Goal: Answer question/provide support

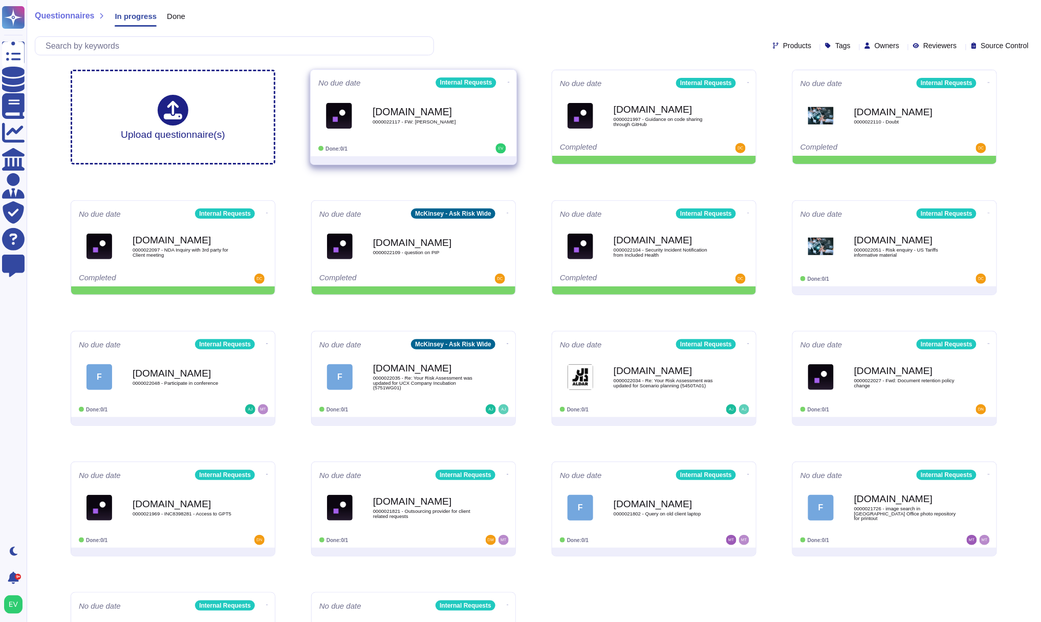
click at [431, 112] on b "[DOMAIN_NAME]" at bounding box center [424, 111] width 103 height 10
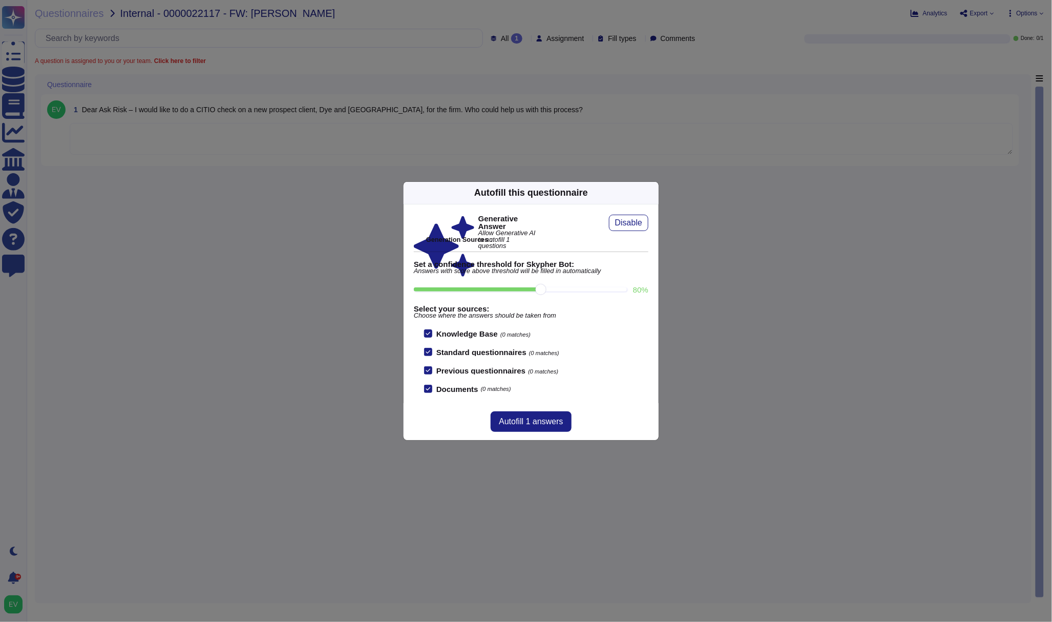
click at [652, 193] on icon at bounding box center [652, 193] width 0 height 0
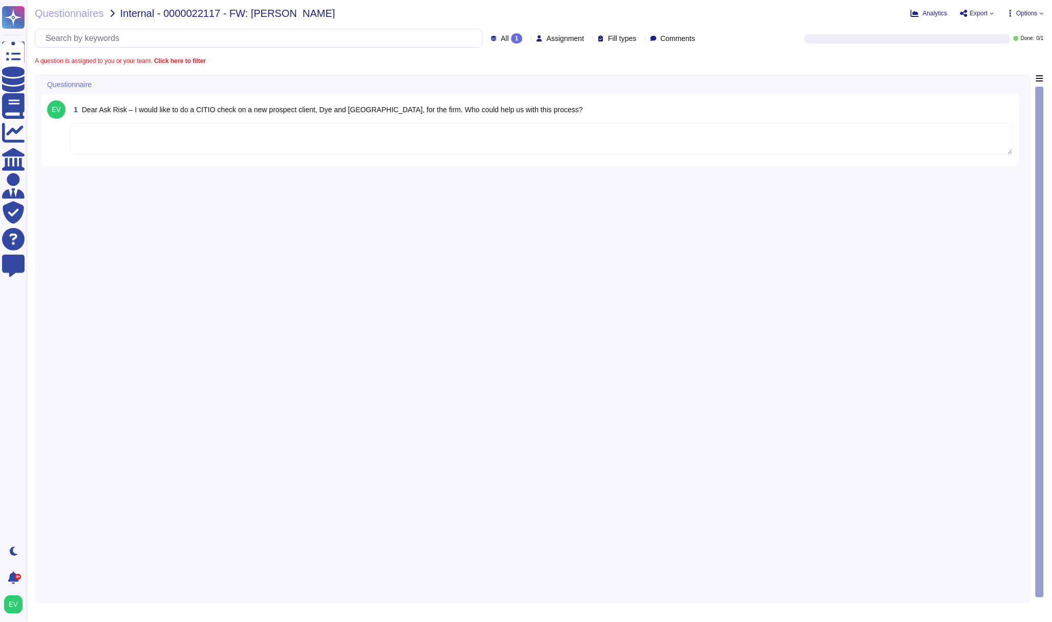
click at [161, 135] on textarea at bounding box center [541, 139] width 943 height 32
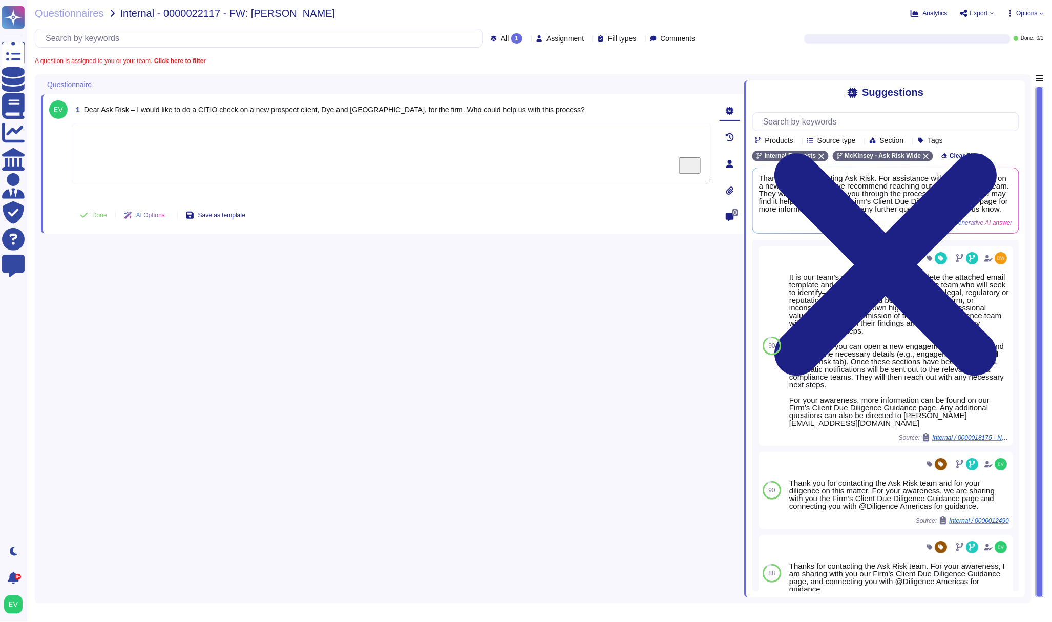
paste textarea "Thank you for contacting the Ask Risk team. For your review, we are sharing the…"
type textarea "Thank you for contacting the Ask Risk team. For your review, we are sharing the…"
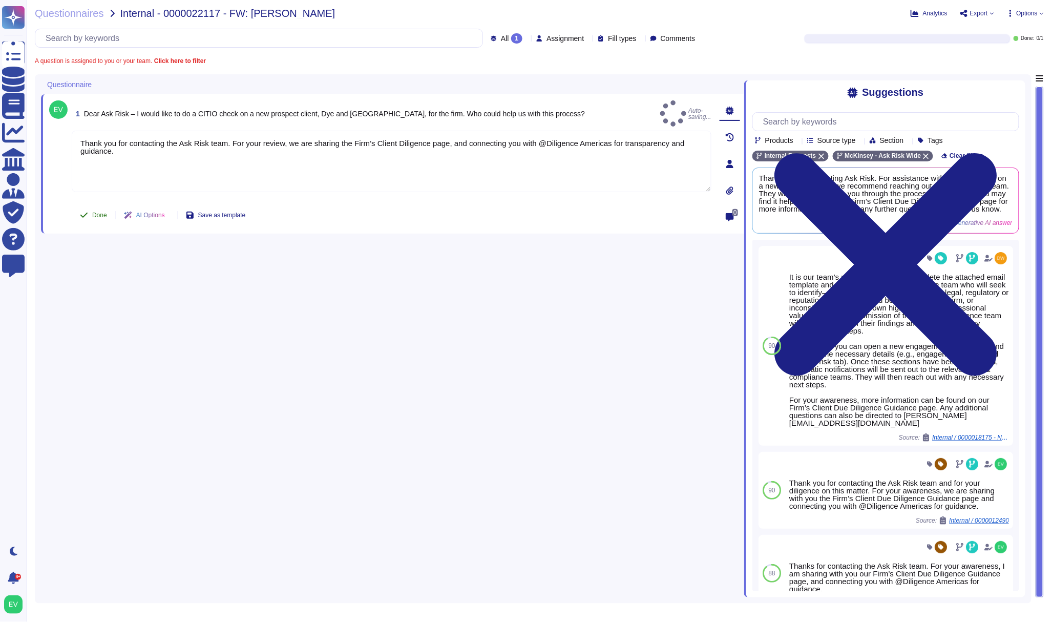
click at [89, 205] on button "Done" at bounding box center [94, 215] width 44 height 20
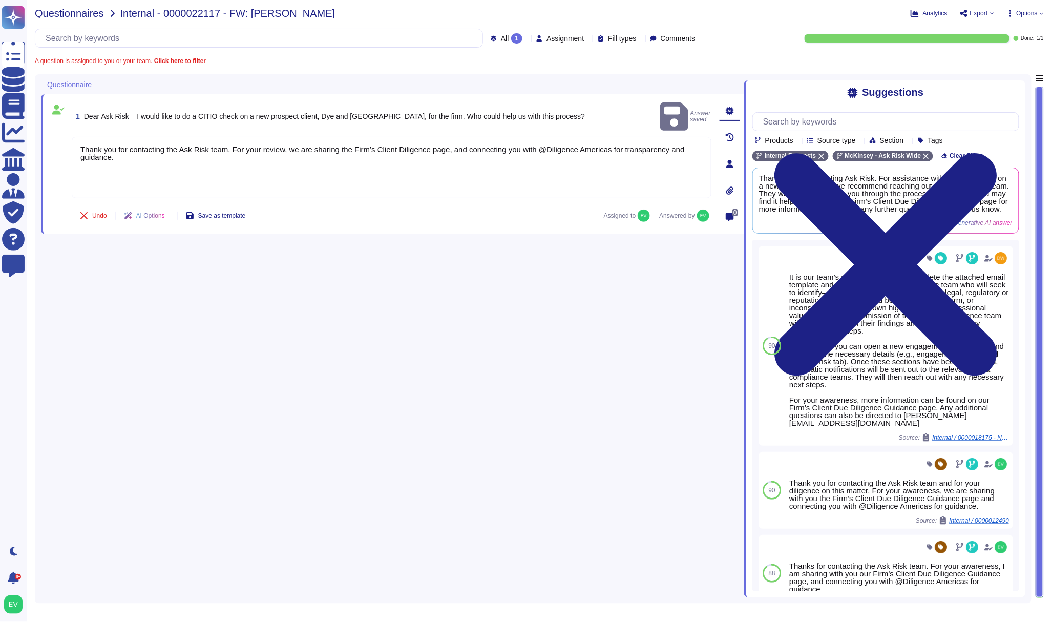
click at [59, 11] on span "Questionnaires" at bounding box center [69, 13] width 69 height 10
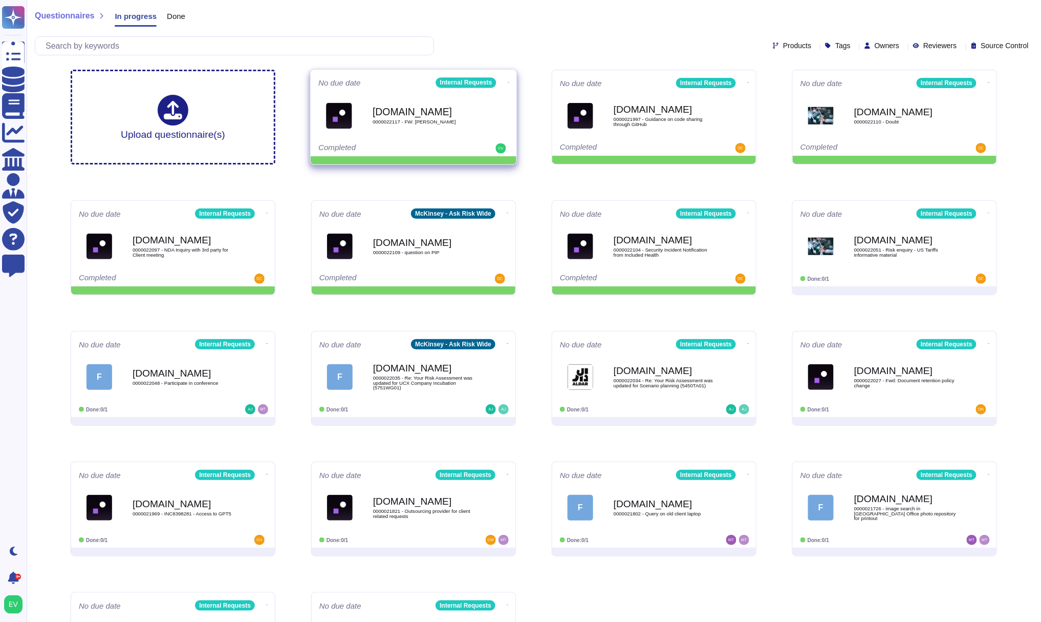
click at [508, 81] on icon at bounding box center [509, 82] width 2 height 3
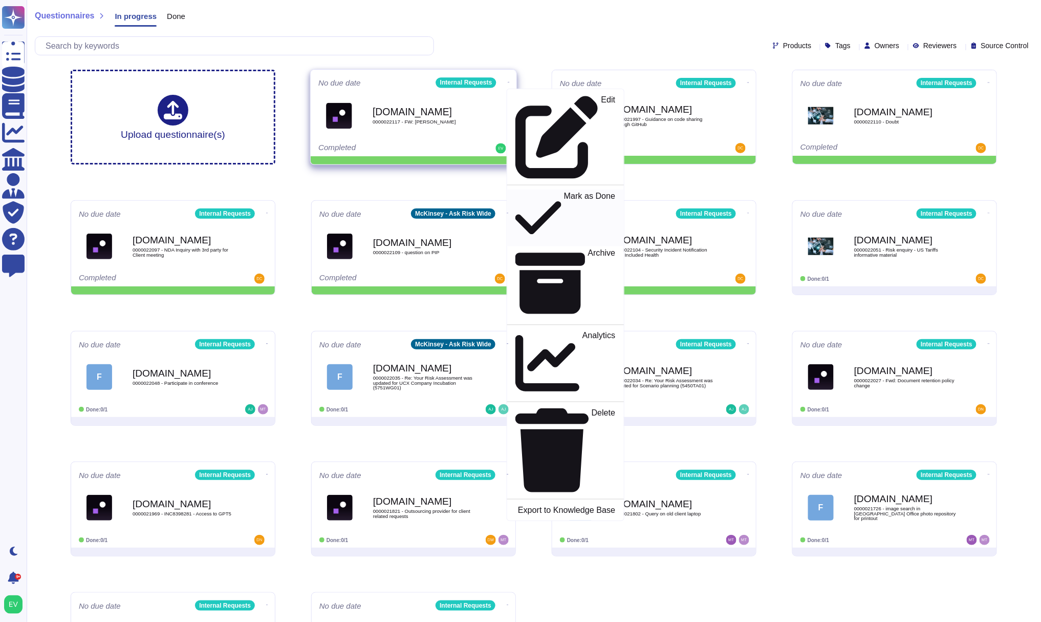
click at [564, 192] on p "Mark as Done" at bounding box center [590, 218] width 52 height 52
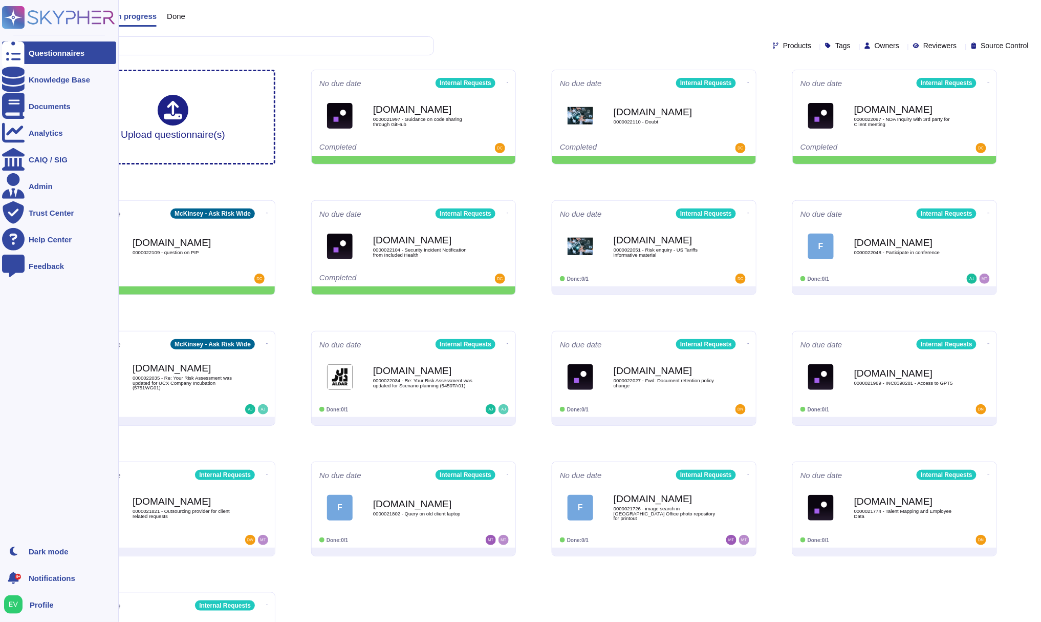
click at [14, 10] on rect at bounding box center [13, 17] width 23 height 23
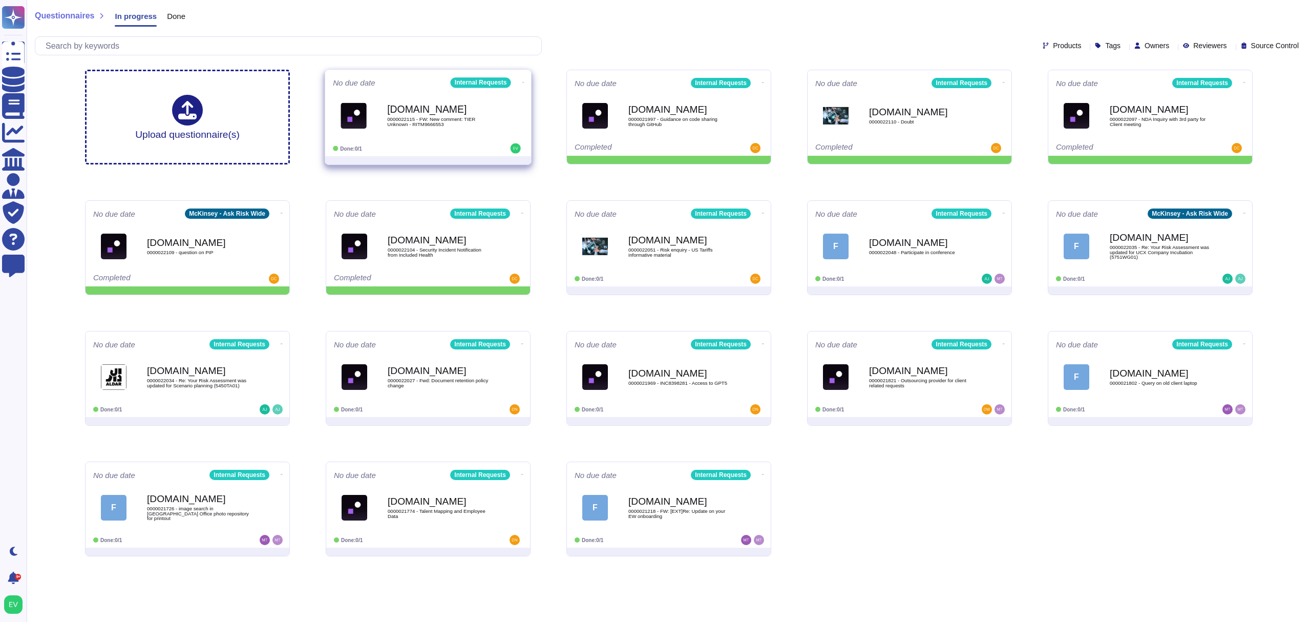
click at [423, 123] on span "0000022115 - FW: New comment: TIER Unknown - RITM9666553" at bounding box center [438, 122] width 103 height 10
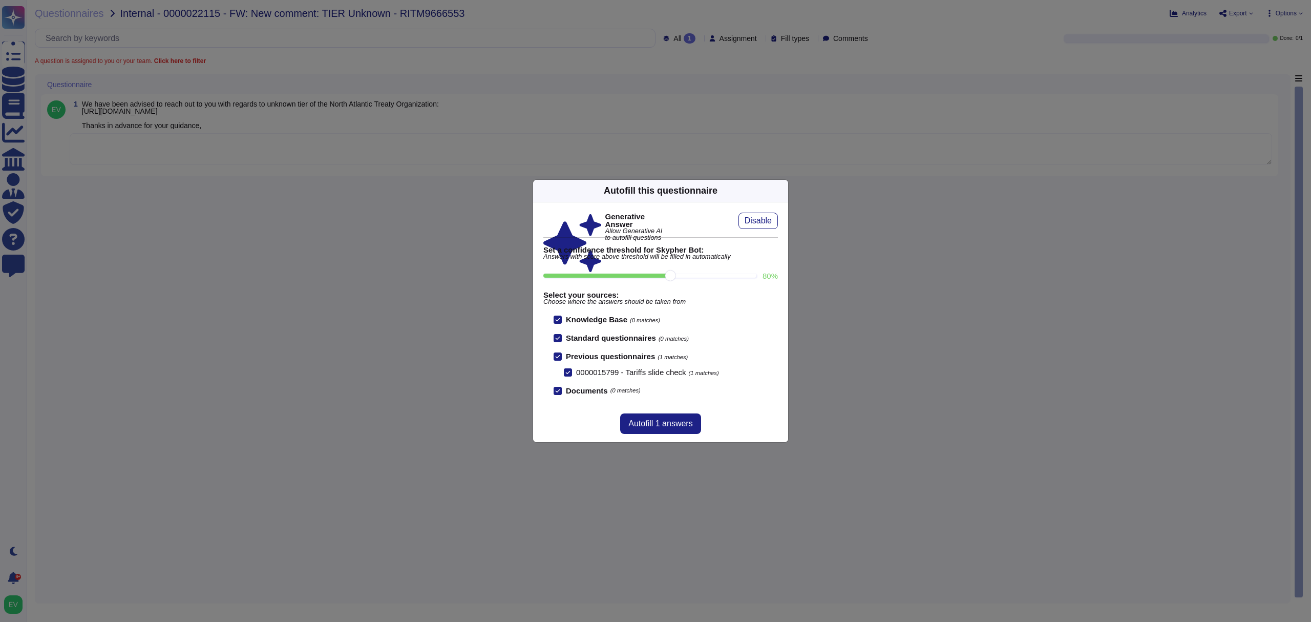
click at [782, 190] on icon at bounding box center [782, 190] width 0 height 0
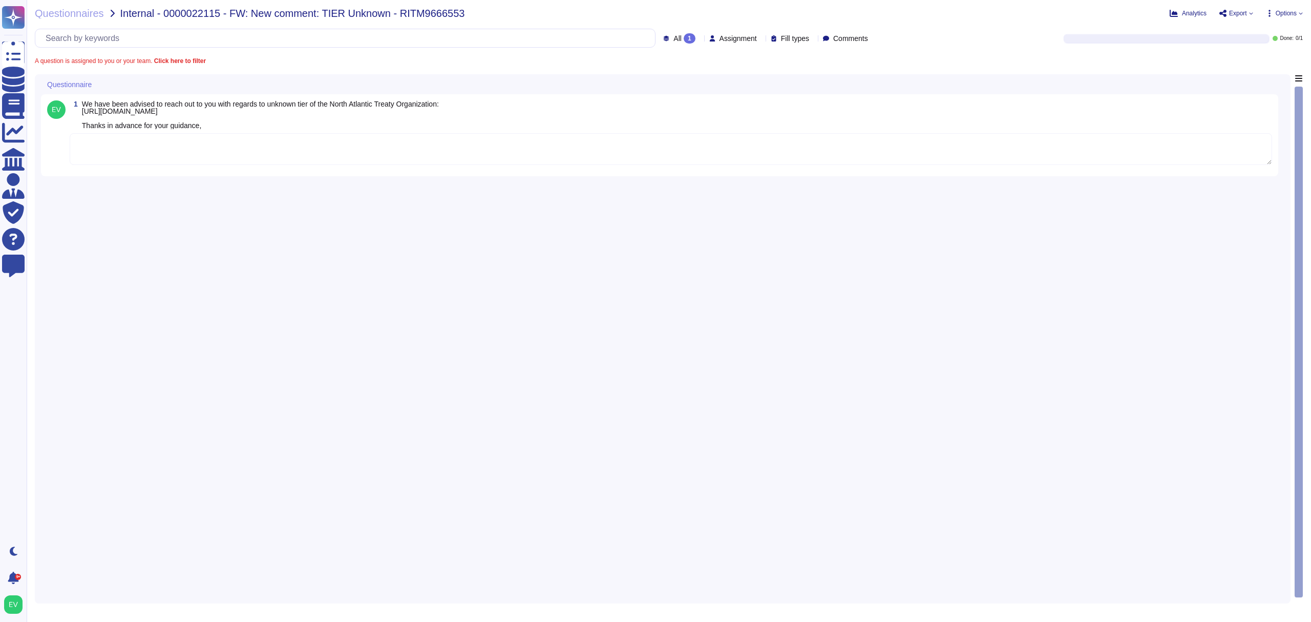
click at [140, 144] on textarea "To enrich screen reader interactions, please activate Accessibility in Grammarl…" at bounding box center [671, 149] width 1202 height 32
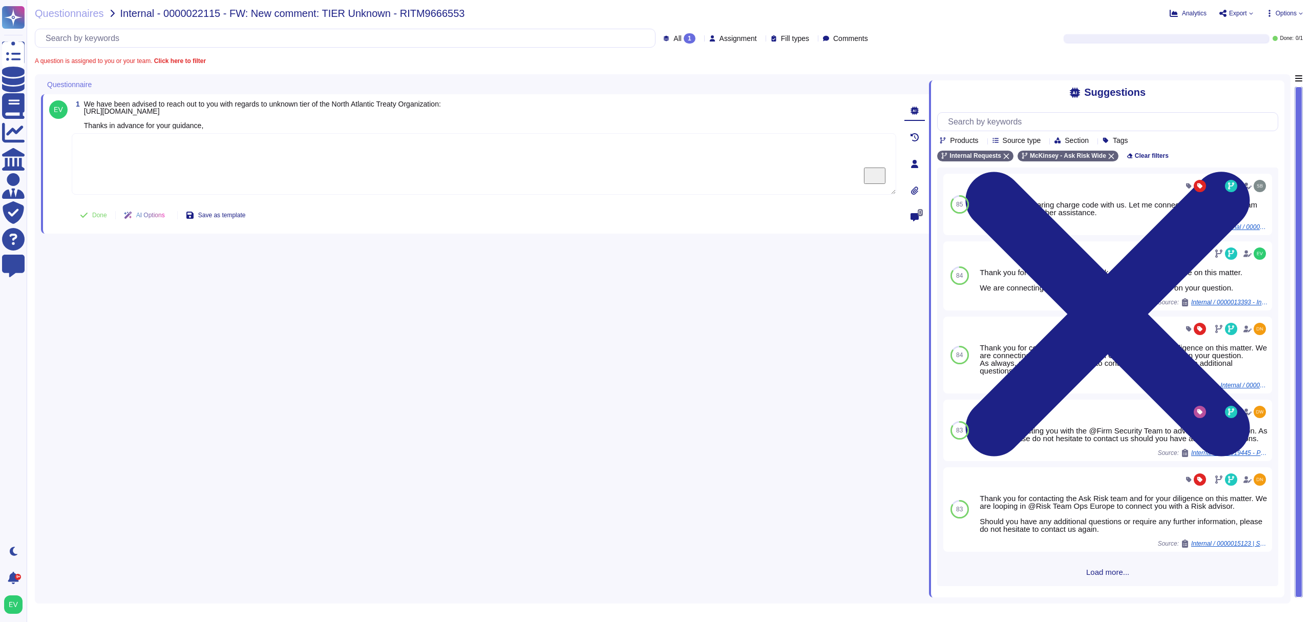
click at [218, 158] on textarea "To enrich screen reader interactions, please activate Accessibility in Grammarl…" at bounding box center [484, 163] width 824 height 61
paste textarea "Thank you for contacting the Ask Risk team. Kindly note that making a change to…"
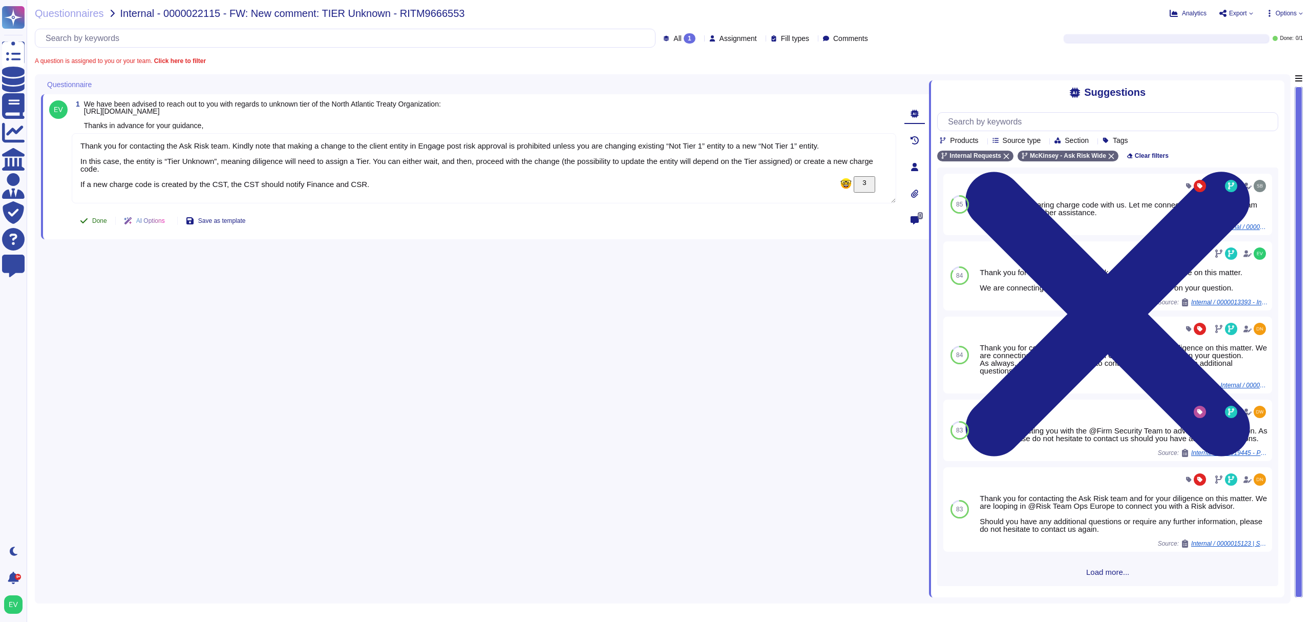
type textarea "Thank you for contacting the Ask Risk team. Kindly note that making a change to…"
click at [91, 220] on button "Done" at bounding box center [94, 220] width 44 height 20
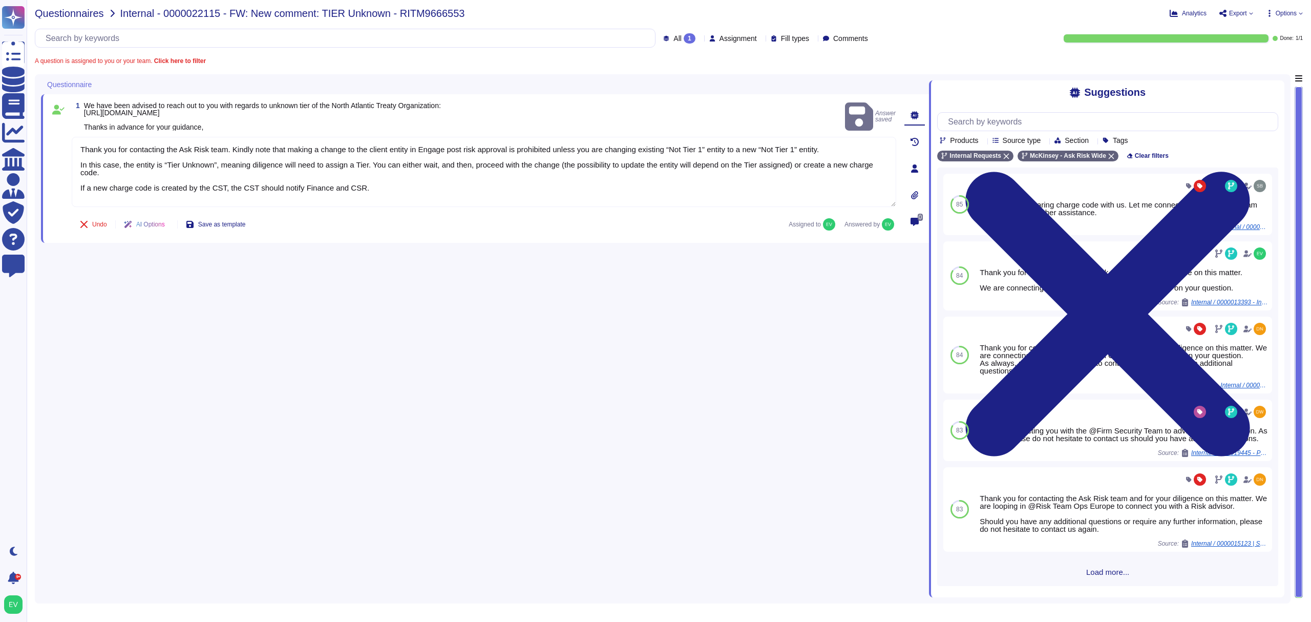
click at [60, 9] on span "Questionnaires" at bounding box center [69, 13] width 69 height 10
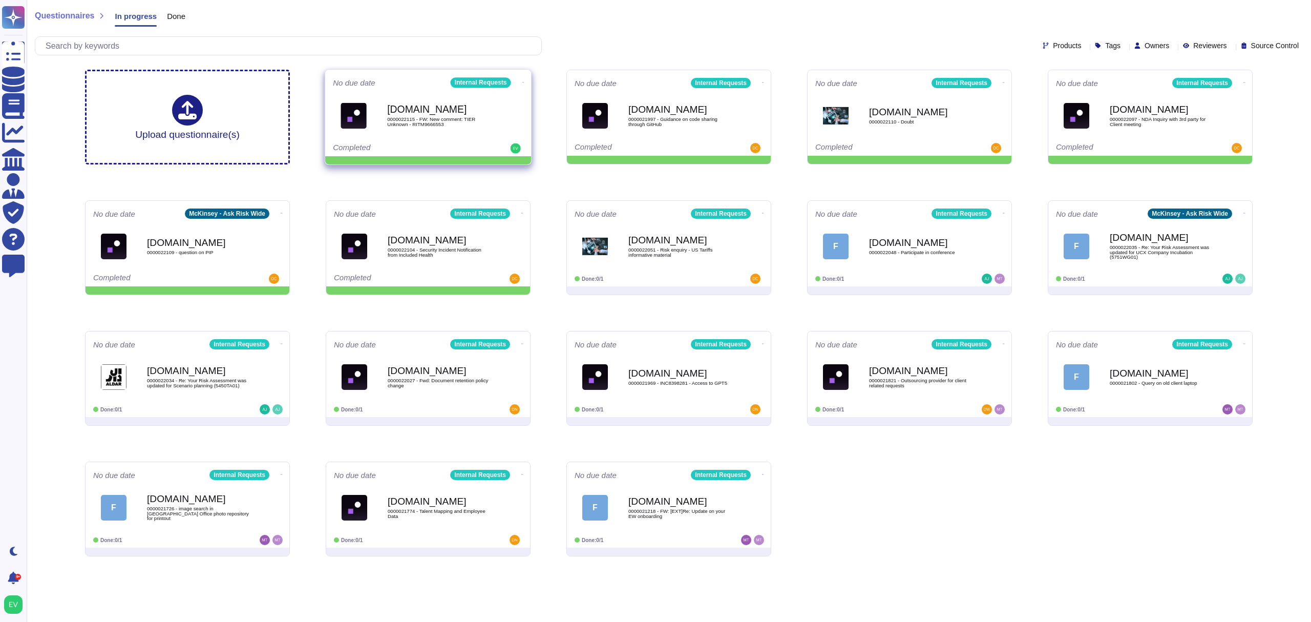
click at [522, 83] on icon at bounding box center [523, 82] width 2 height 3
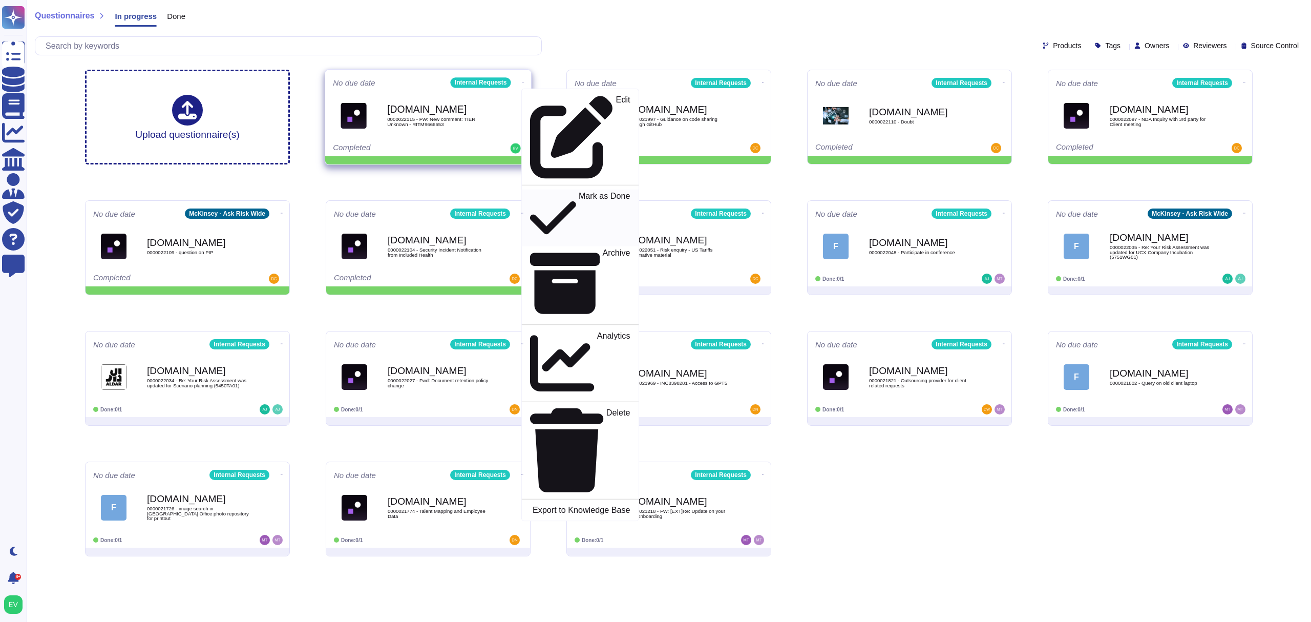
click at [530, 191] on icon at bounding box center [553, 217] width 46 height 53
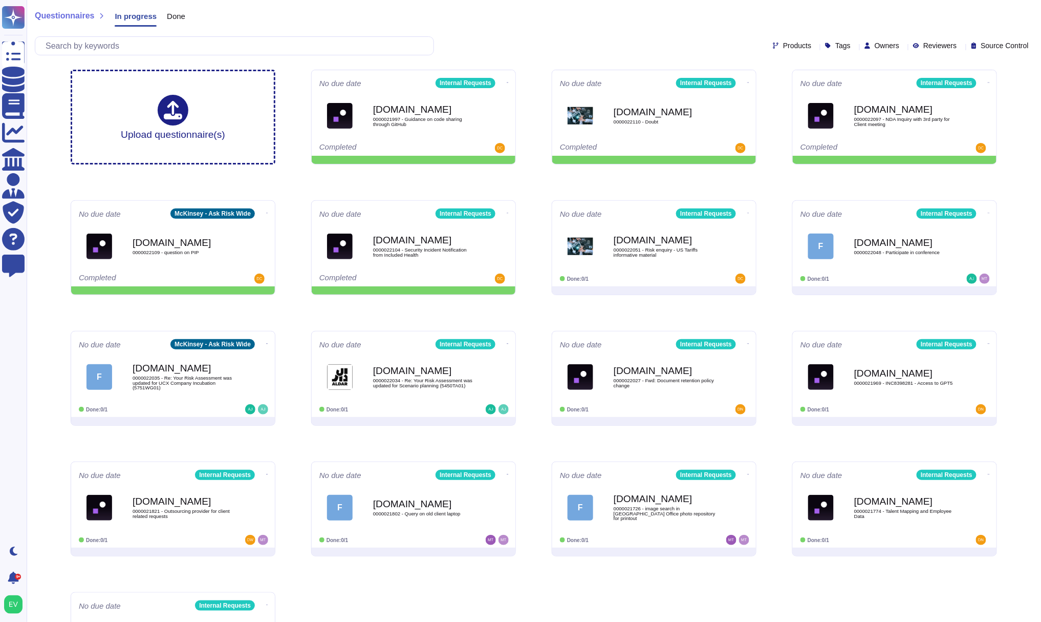
click at [175, 12] on span "Done" at bounding box center [176, 16] width 18 height 8
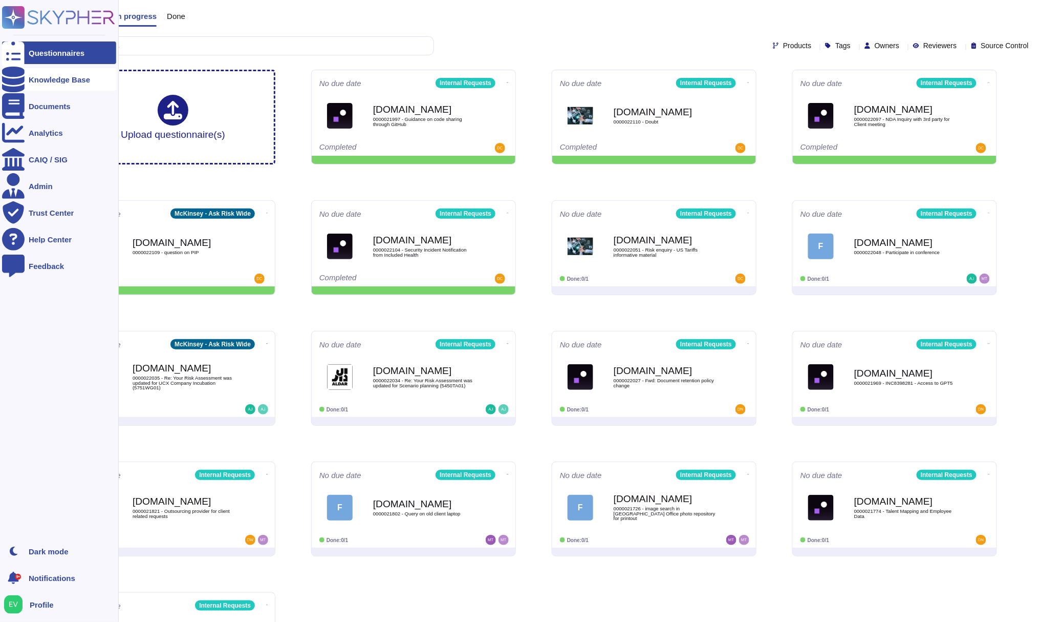
click at [170, 18] on span "Done" at bounding box center [176, 16] width 18 height 8
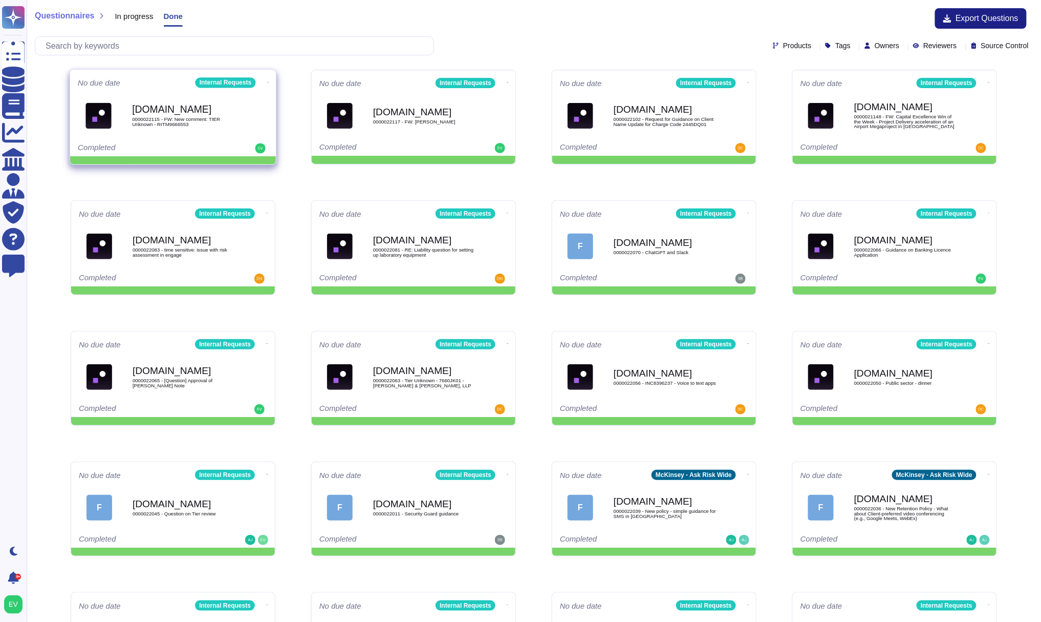
click at [267, 81] on icon at bounding box center [268, 82] width 2 height 3
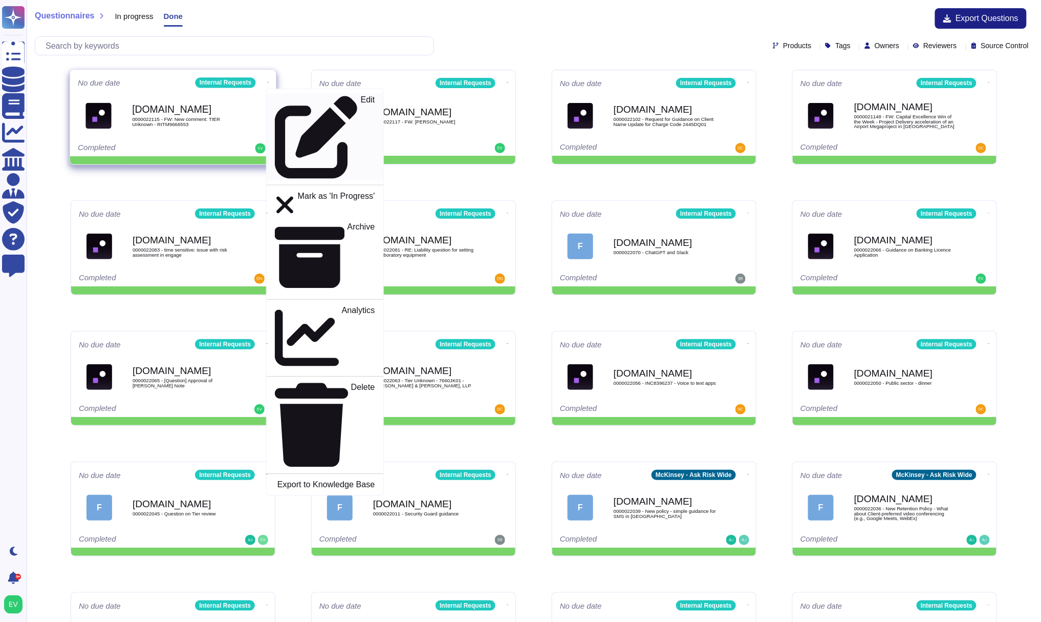
click at [275, 101] on icon at bounding box center [316, 136] width 83 height 83
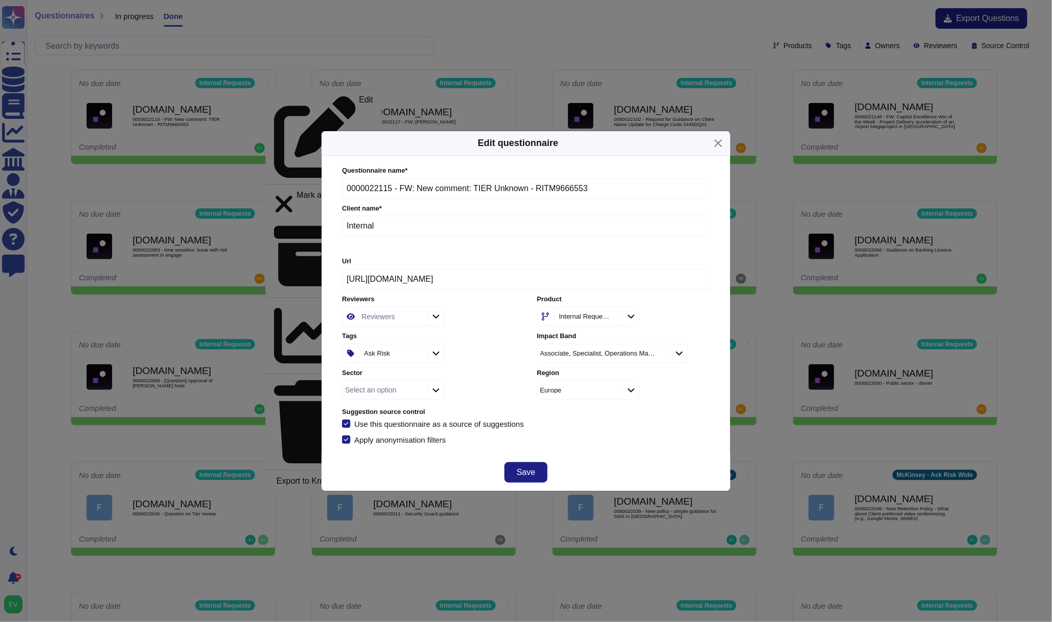
click at [387, 386] on div "Select an option" at bounding box center [384, 389] width 82 height 18
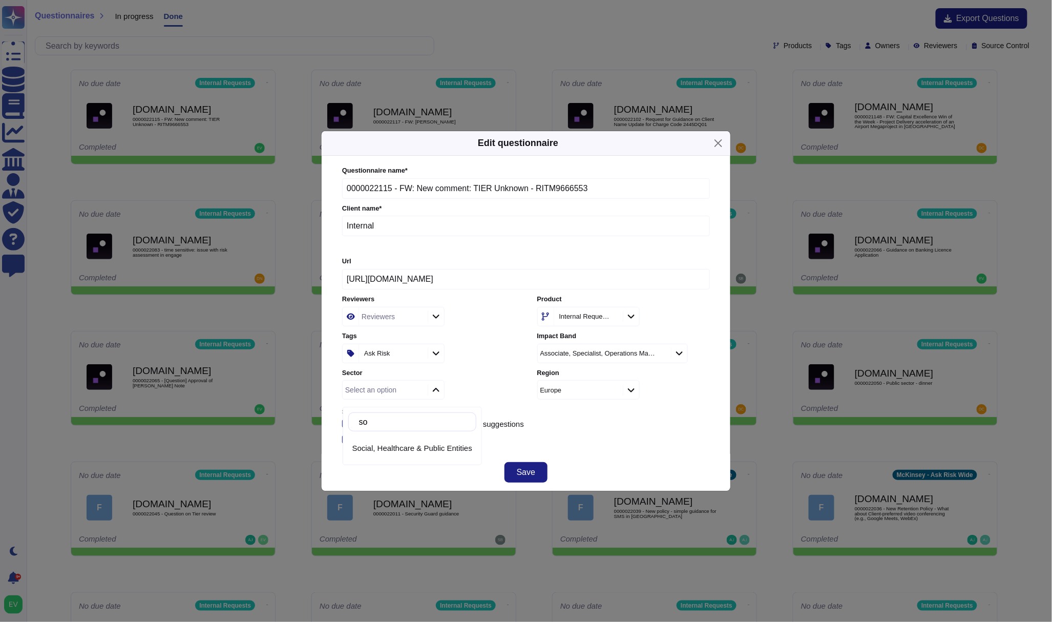
type input "soc"
click at [398, 445] on span "Social, Healthcare & Public Entities" at bounding box center [412, 447] width 120 height 9
click at [521, 476] on span "Save" at bounding box center [526, 472] width 18 height 8
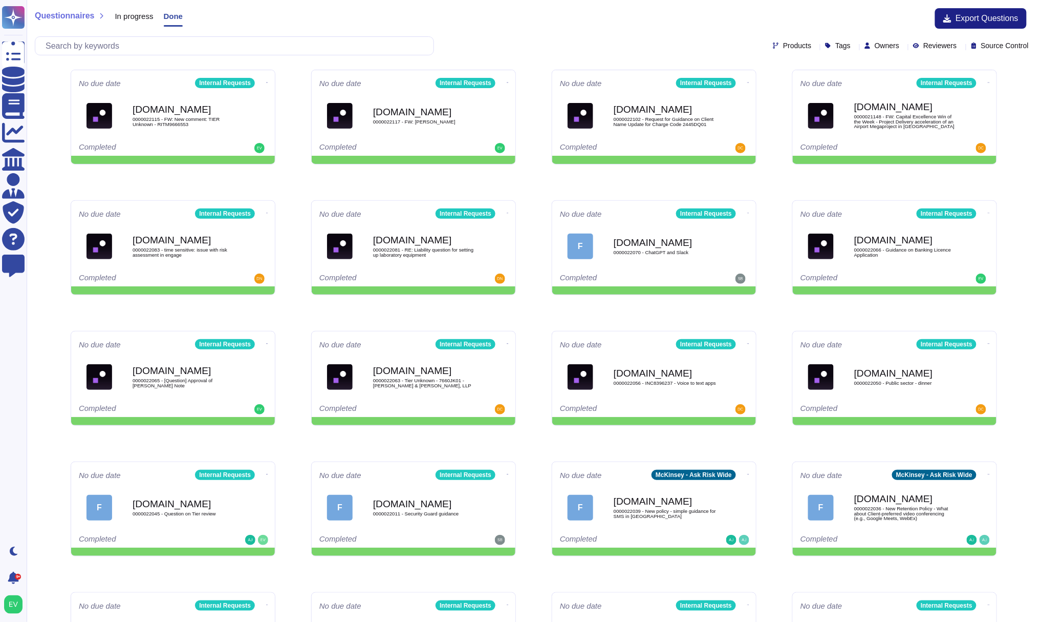
click at [121, 16] on span "In progress" at bounding box center [134, 16] width 38 height 8
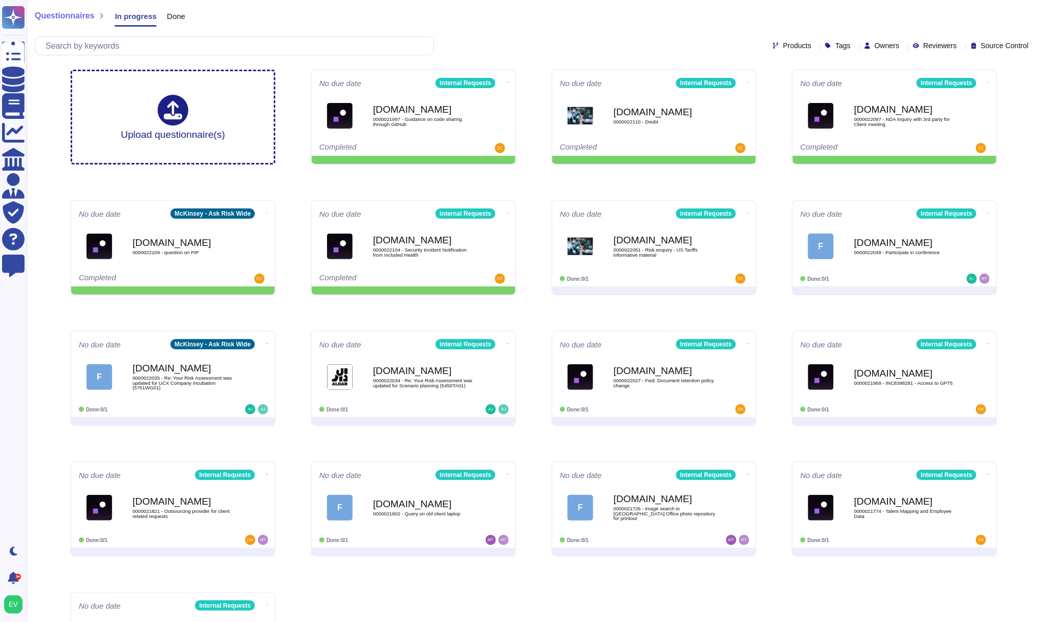
click at [171, 12] on span "Done" at bounding box center [176, 16] width 18 height 8
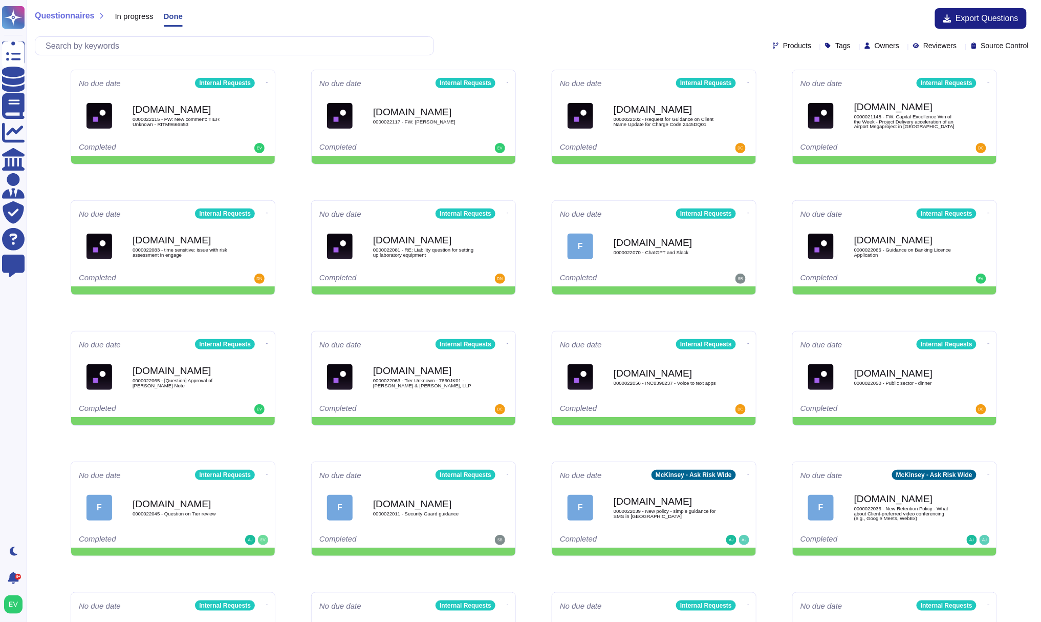
click at [124, 7] on div "Questionnaires In progress Done Export Questions Products Tags Owners Reviewers…" at bounding box center [534, 30] width 1015 height 61
click at [127, 12] on span "In progress" at bounding box center [134, 16] width 38 height 8
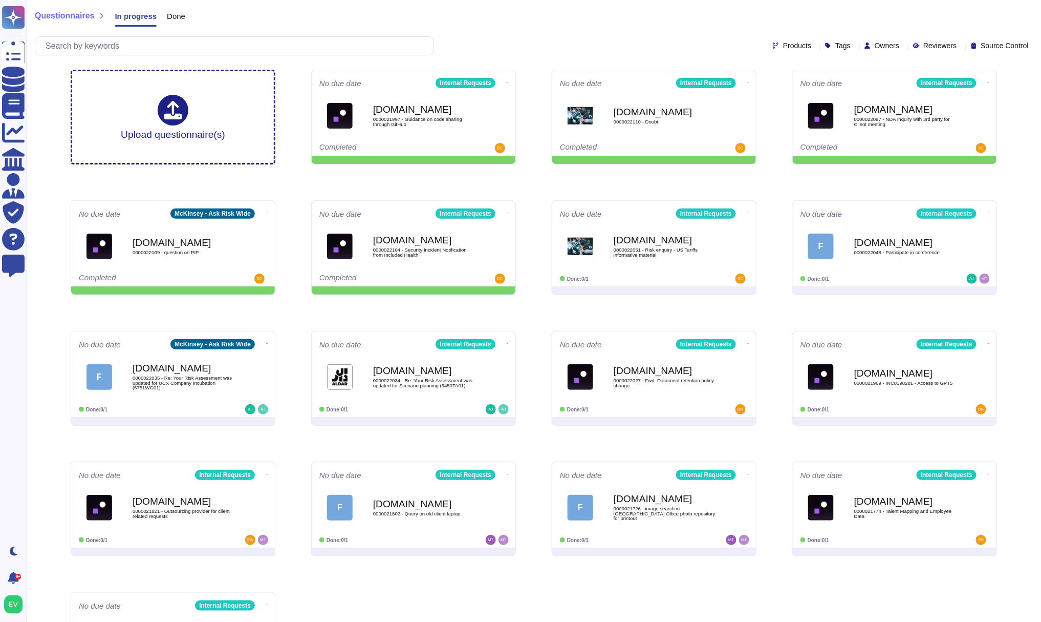
click at [69, 12] on span "Questionnaires" at bounding box center [64, 16] width 59 height 8
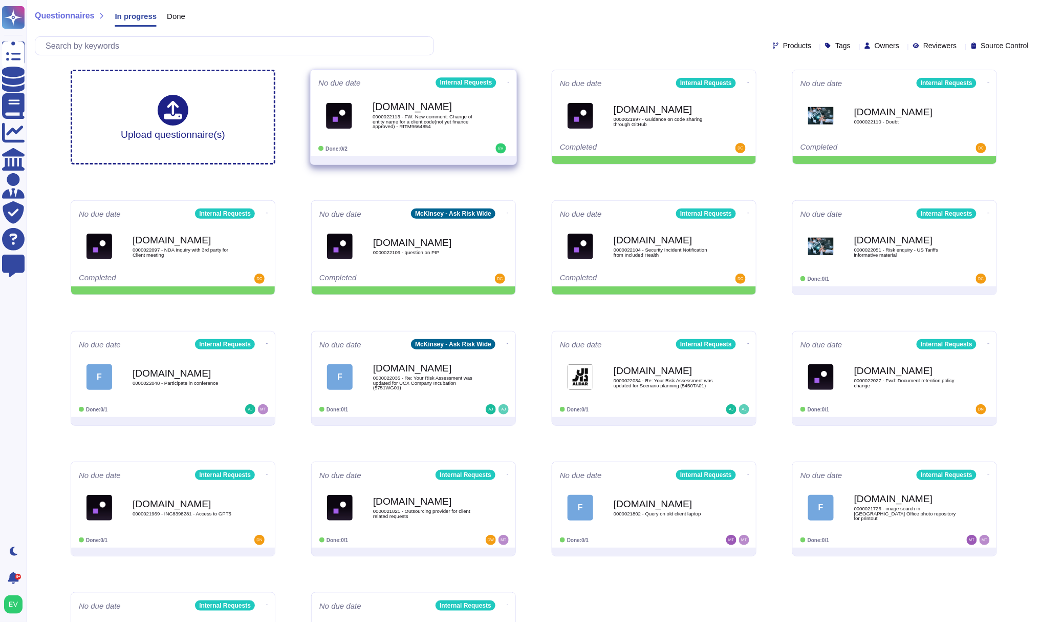
click at [400, 118] on span "0000022113 - FW: New comment: Change of entity name for a client code(not yet f…" at bounding box center [424, 121] width 103 height 15
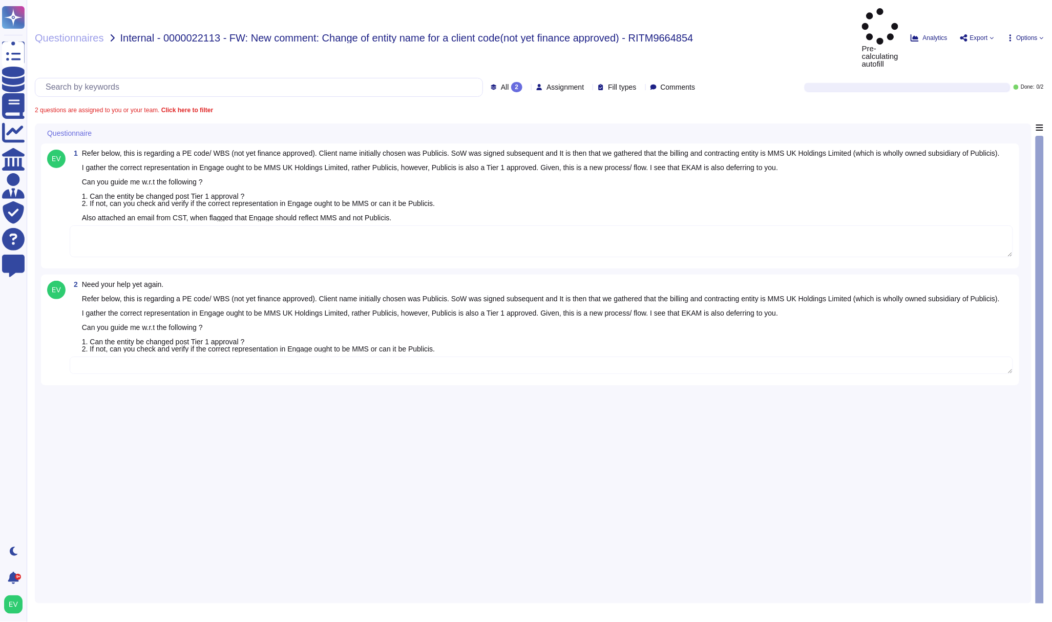
drag, startPoint x: 1008, startPoint y: 363, endPoint x: 1004, endPoint y: 290, distance: 73.3
click at [1004, 290] on div "2 Need your help yet again. Refer below, this is regarding a PE code/ WBS (not …" at bounding box center [530, 330] width 966 height 98
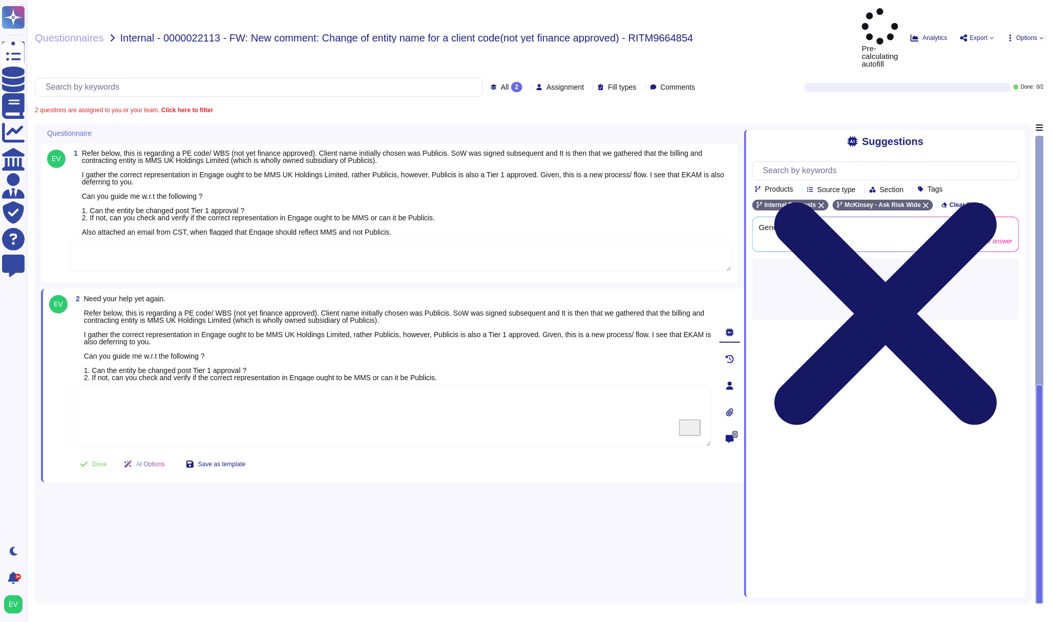
click at [996, 202] on icon at bounding box center [885, 313] width 222 height 222
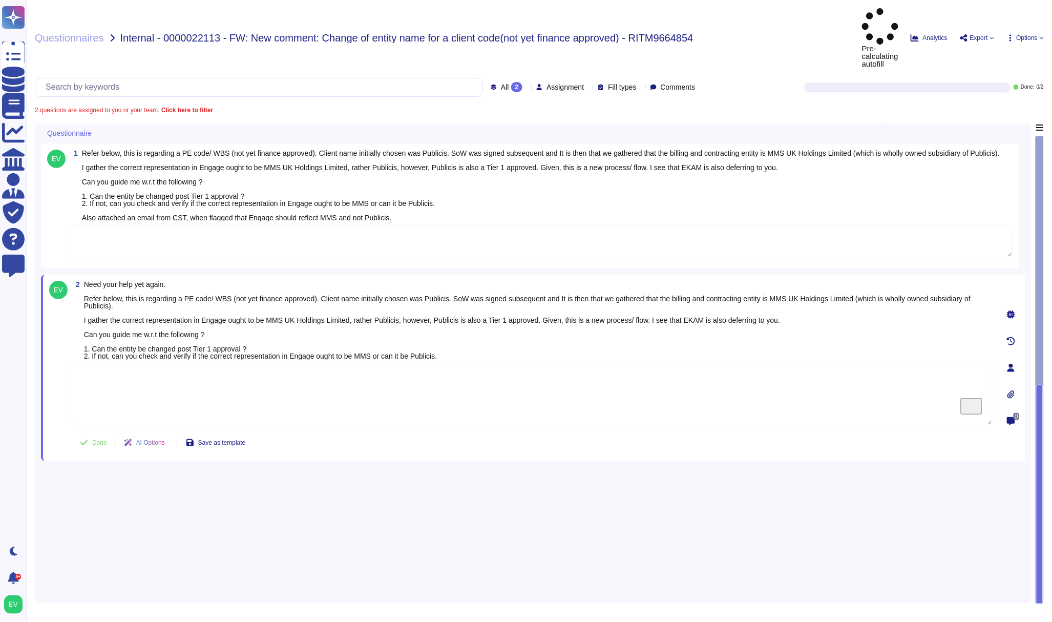
click at [207, 190] on span "Refer below, this is regarding a PE code/ WBS (not yet finance approved). Clien…" at bounding box center [540, 185] width 917 height 73
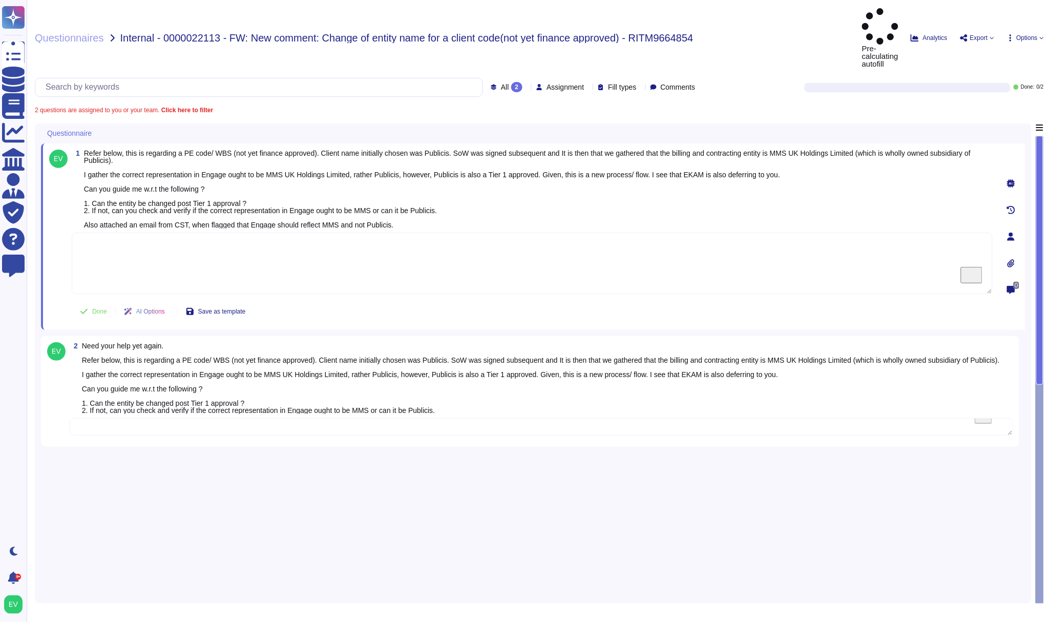
click at [136, 232] on textarea "To enrich screen reader interactions, please activate Accessibility in Grammarl…" at bounding box center [532, 262] width 921 height 61
paste textarea "Kindly note that once the entity is assigned a Tier 1, making a change in entit…"
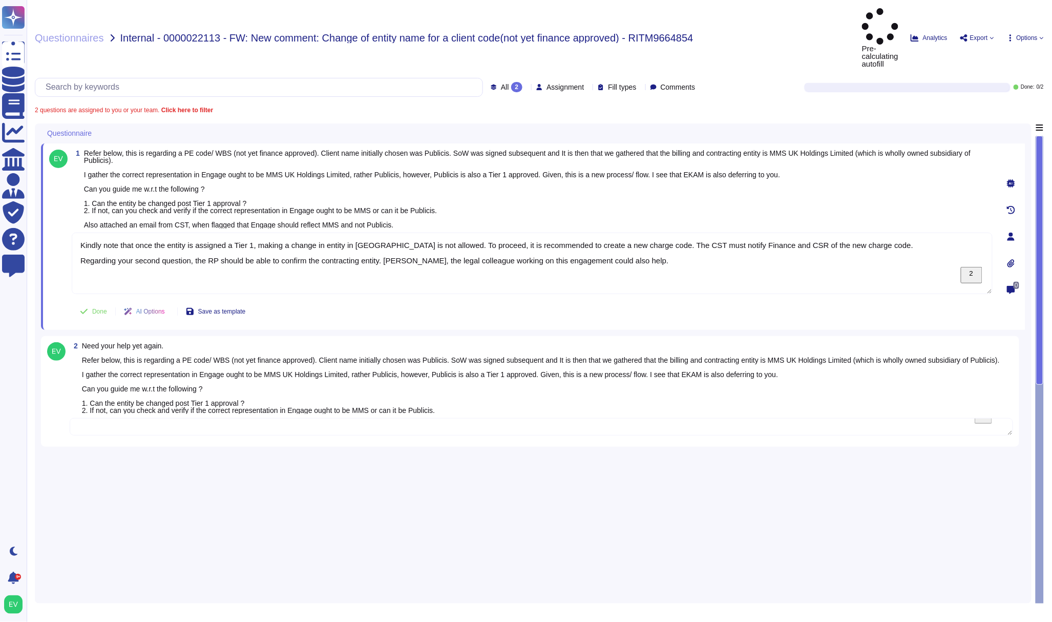
type textarea "Kindly note that once the entity is assigned a Tier 1, making a change in entit…"
click at [113, 418] on textarea "To enrich screen reader interactions, please activate Accessibility in Grammarl…" at bounding box center [541, 426] width 943 height 17
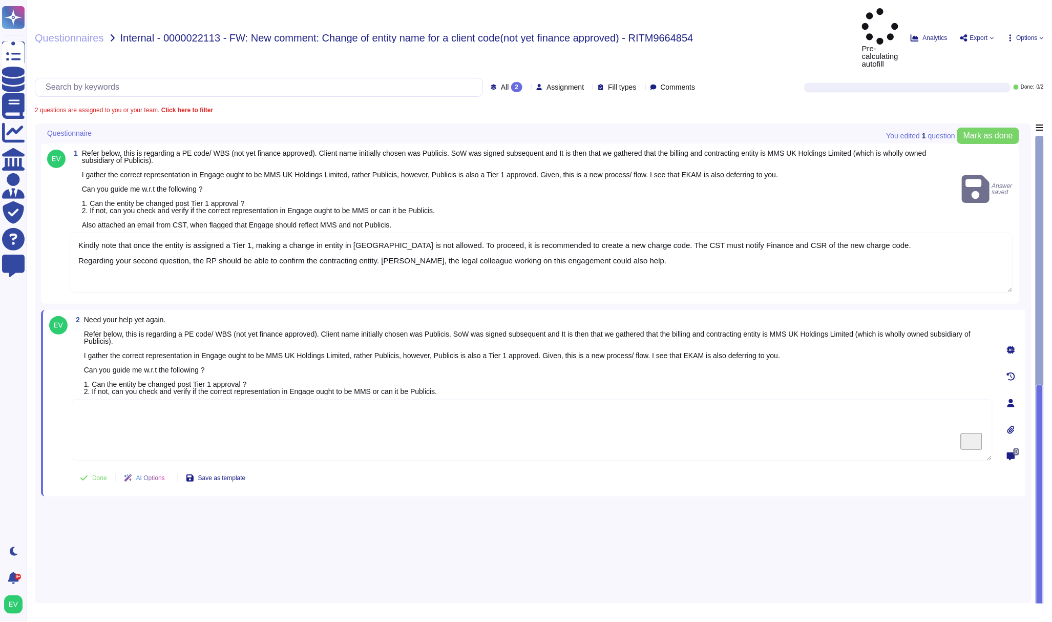
paste textarea "Kindly note that once the entity is assigned a Tier 1, making a change in entit…"
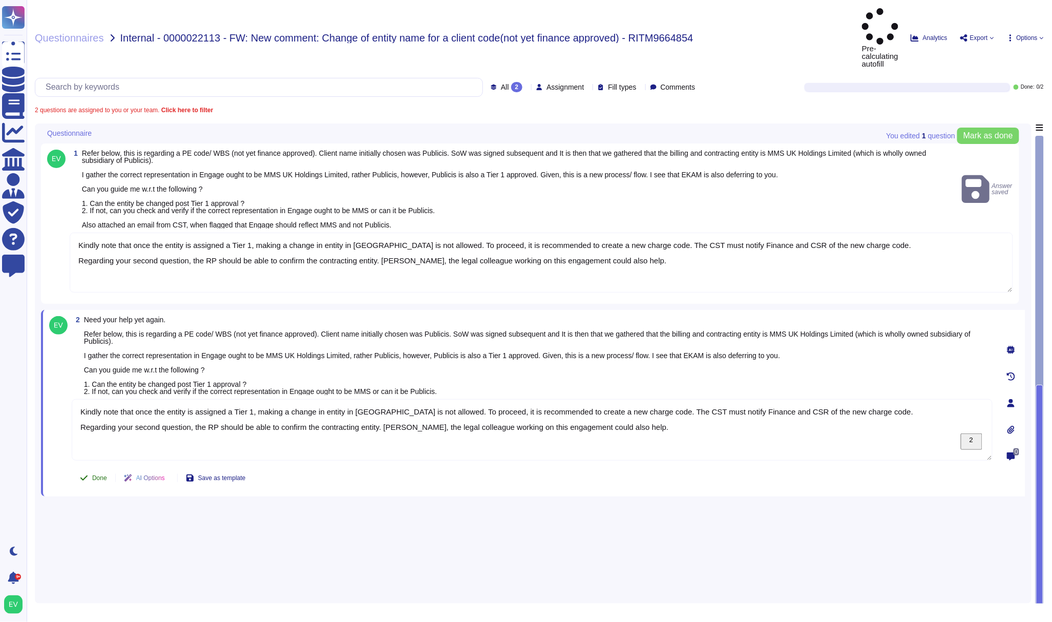
type textarea "Kindly note that once the entity is assigned a Tier 1, making a change in entit…"
click at [91, 467] on button "Done" at bounding box center [94, 477] width 44 height 20
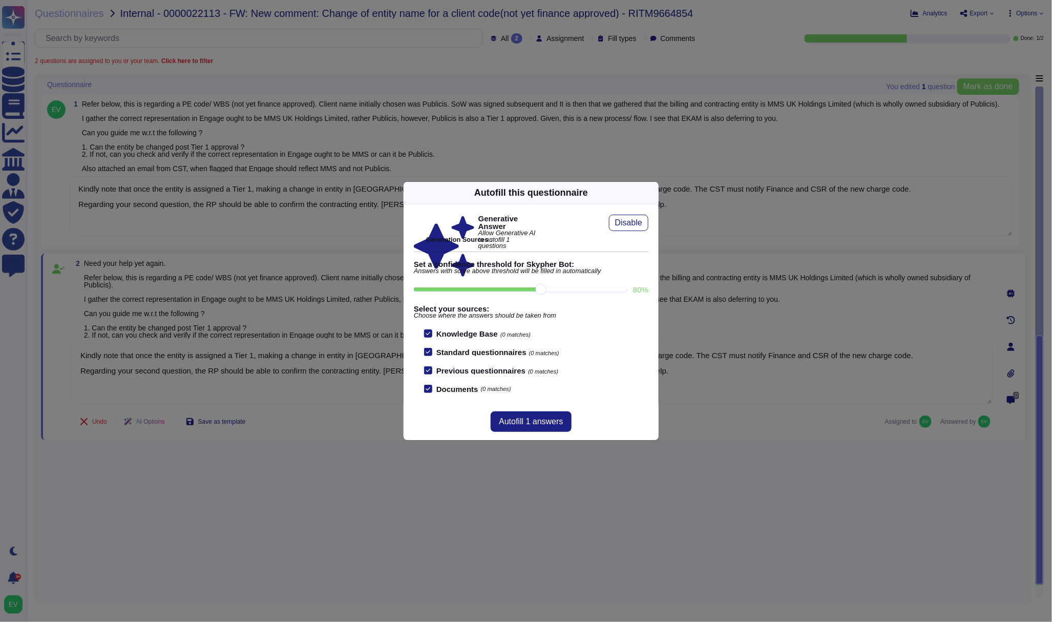
click at [645, 186] on div "Autofill this questionnaire" at bounding box center [530, 193] width 255 height 23
click at [652, 193] on icon at bounding box center [652, 193] width 0 height 0
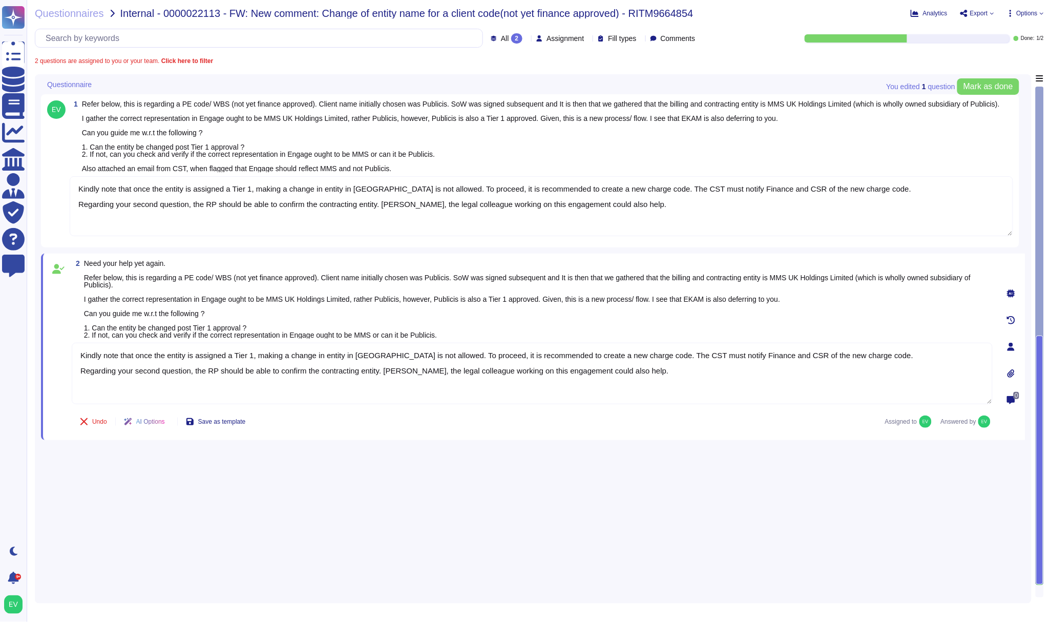
click at [157, 226] on textarea "Kindly note that once the entity is assigned a Tier 1, making a change in entit…" at bounding box center [541, 206] width 943 height 60
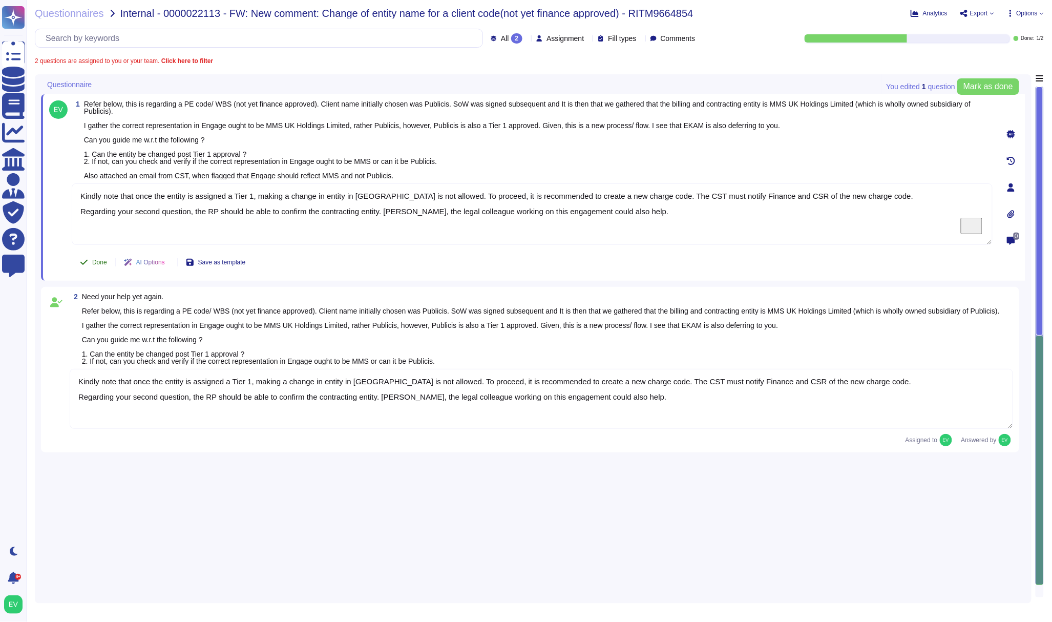
click at [101, 259] on span "Done" at bounding box center [99, 262] width 15 height 6
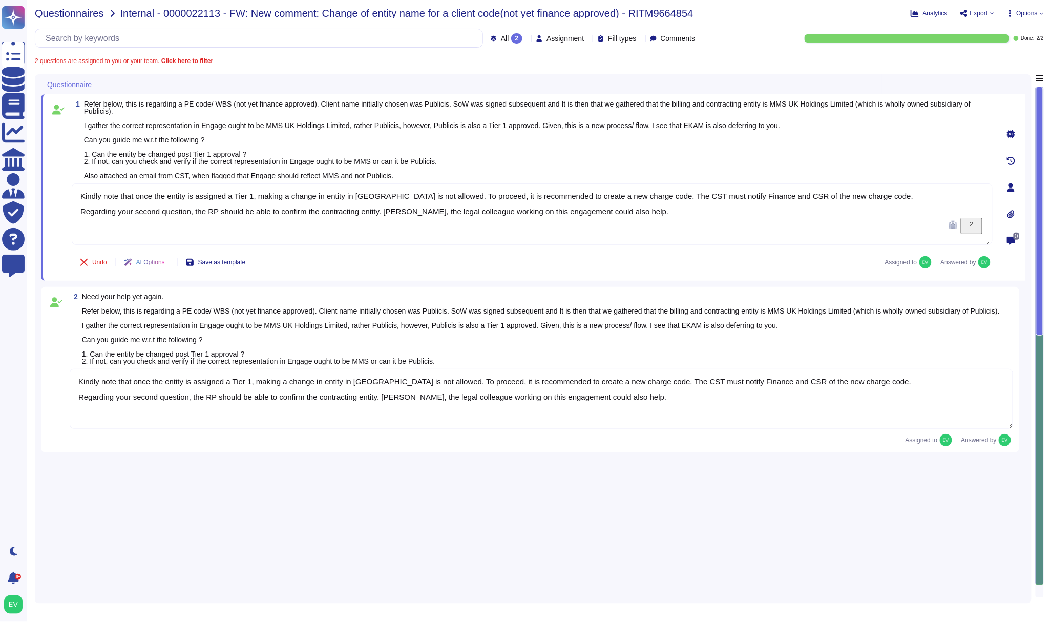
click at [66, 11] on span "Questionnaires" at bounding box center [69, 13] width 69 height 10
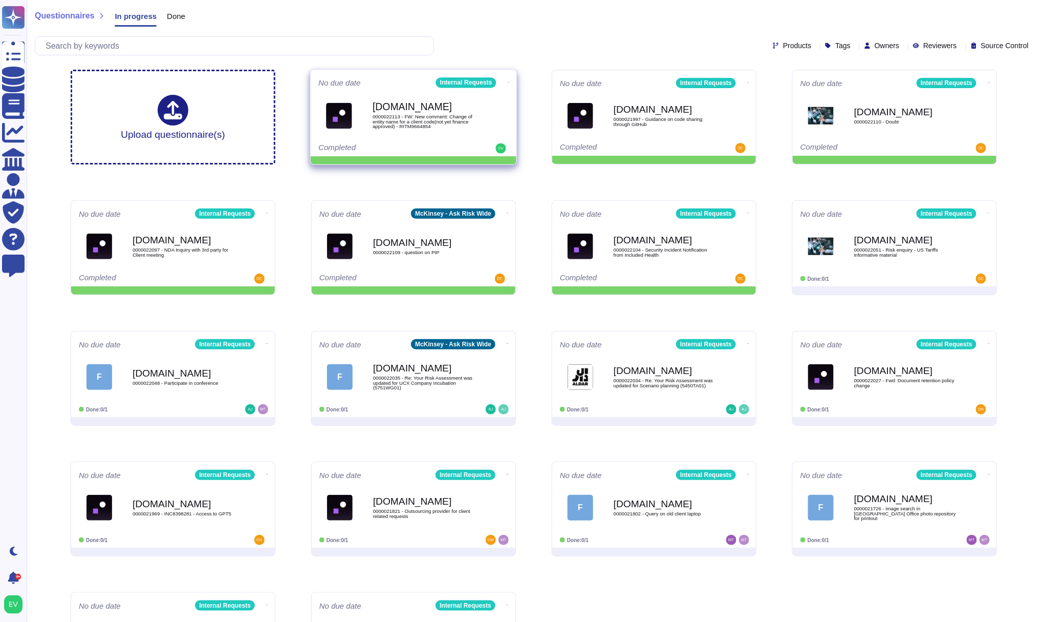
click at [427, 99] on div "Force.com 0000022113 - FW: New comment: Change of entity name for a client code…" at bounding box center [424, 115] width 103 height 41
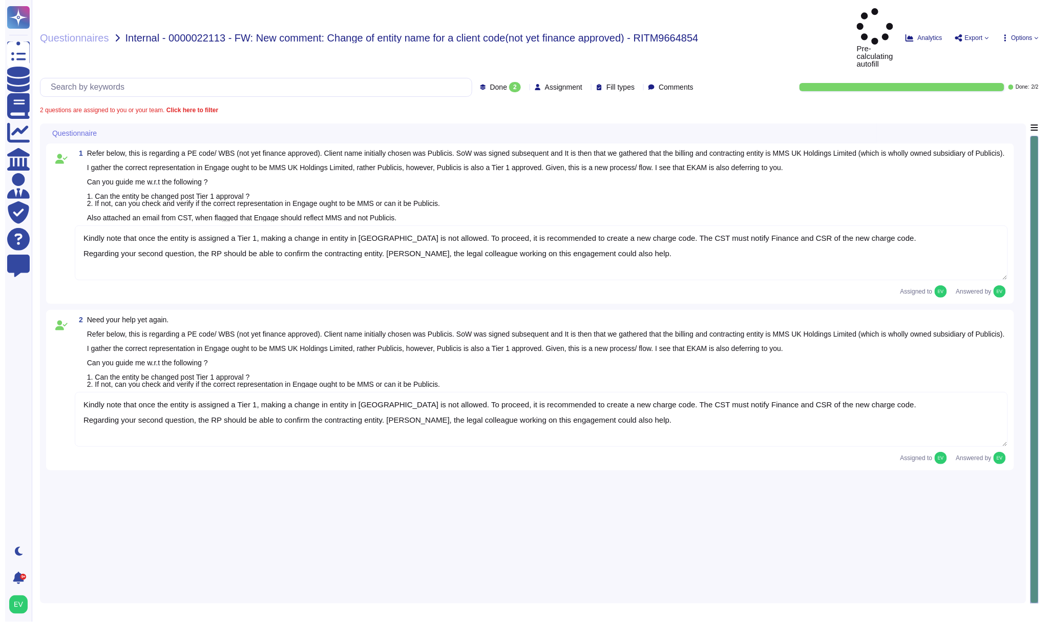
type textarea "Kindly note that once the entity is assigned a Tier 1, making a change in entit…"
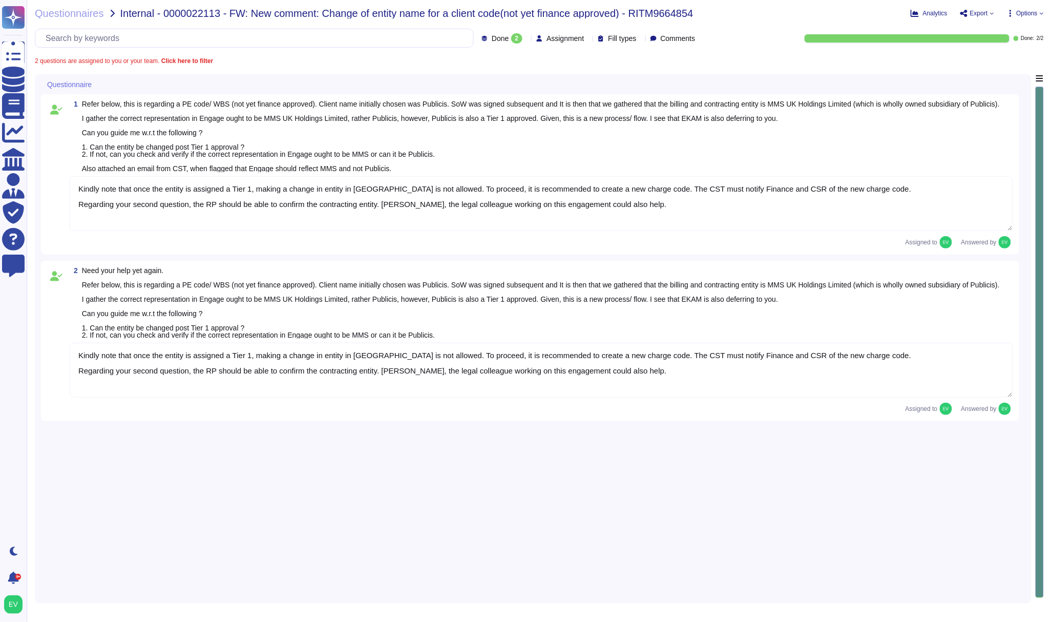
click at [56, 5] on div "Questionnaires Internal - 0000022113 - FW: New comment: Change of entity name f…" at bounding box center [539, 311] width 1025 height 622
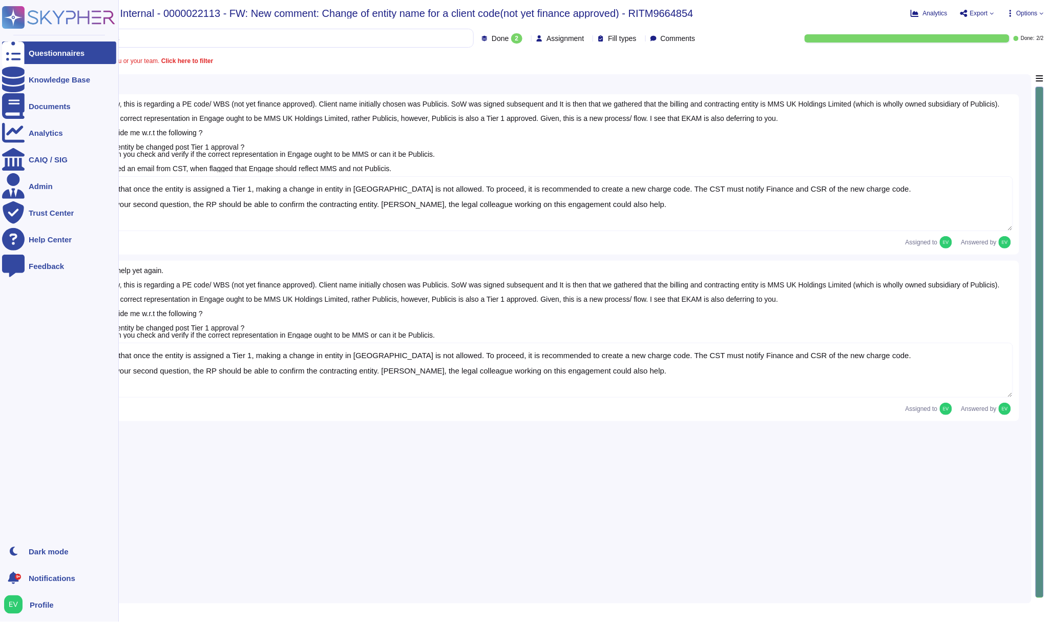
click at [13, 15] on icon at bounding box center [14, 18] width 20 height 20
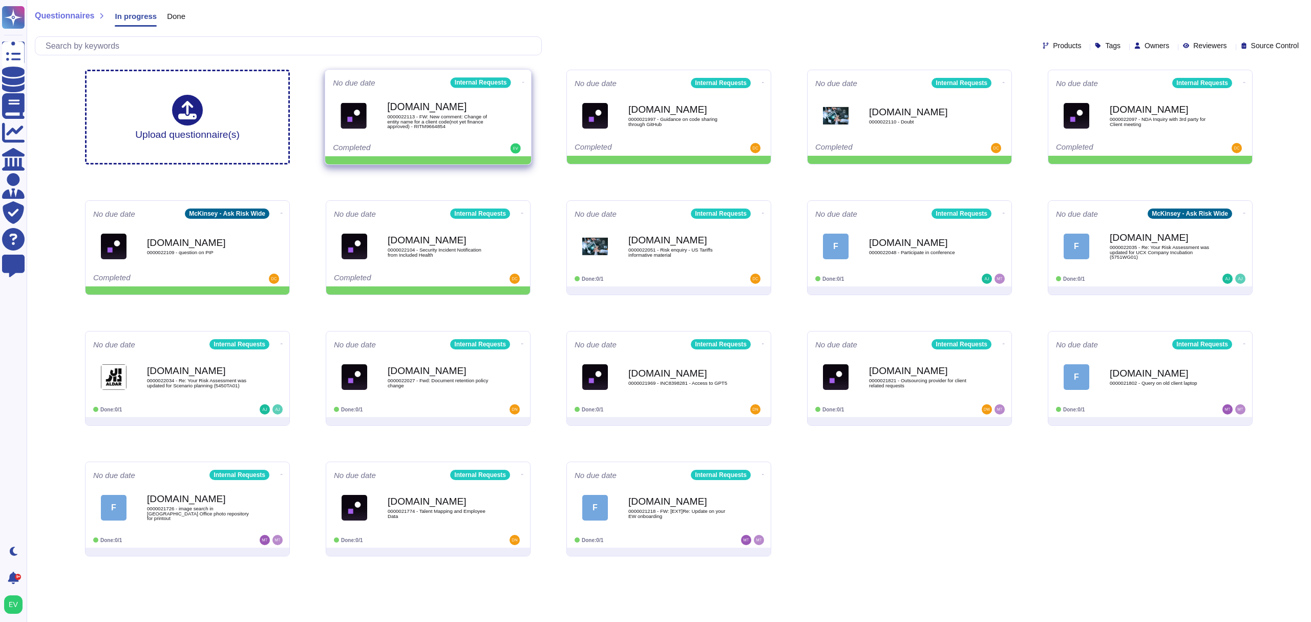
click at [521, 77] on span at bounding box center [523, 81] width 4 height 11
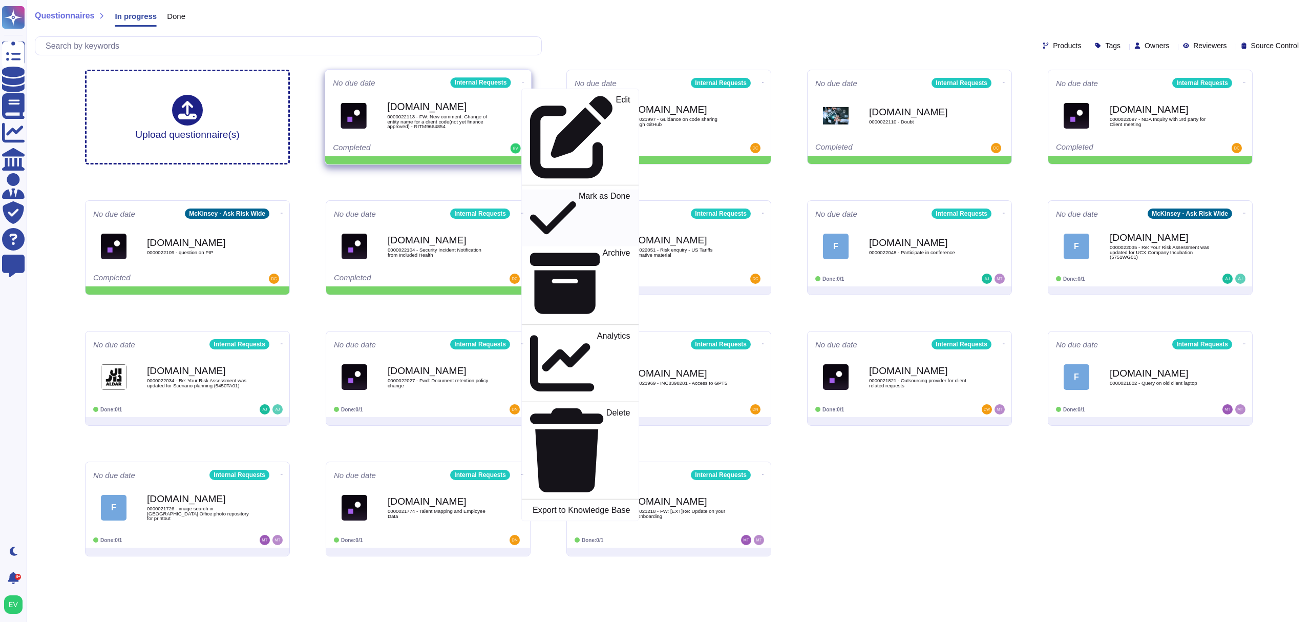
click at [579, 192] on p "Mark as Done" at bounding box center [605, 218] width 52 height 52
